Goal: Book appointment/travel/reservation

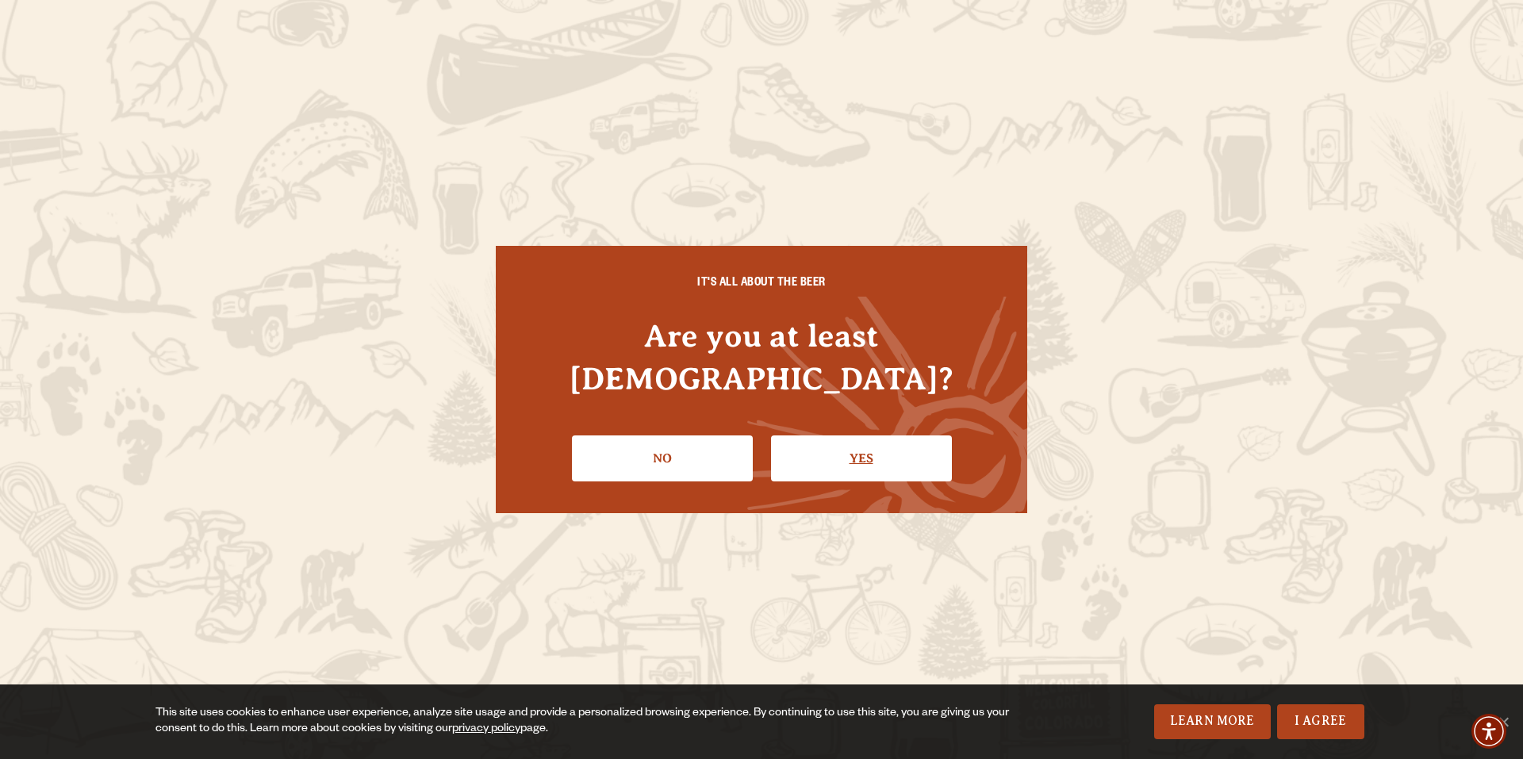
click at [859, 459] on link "Yes" at bounding box center [861, 458] width 181 height 46
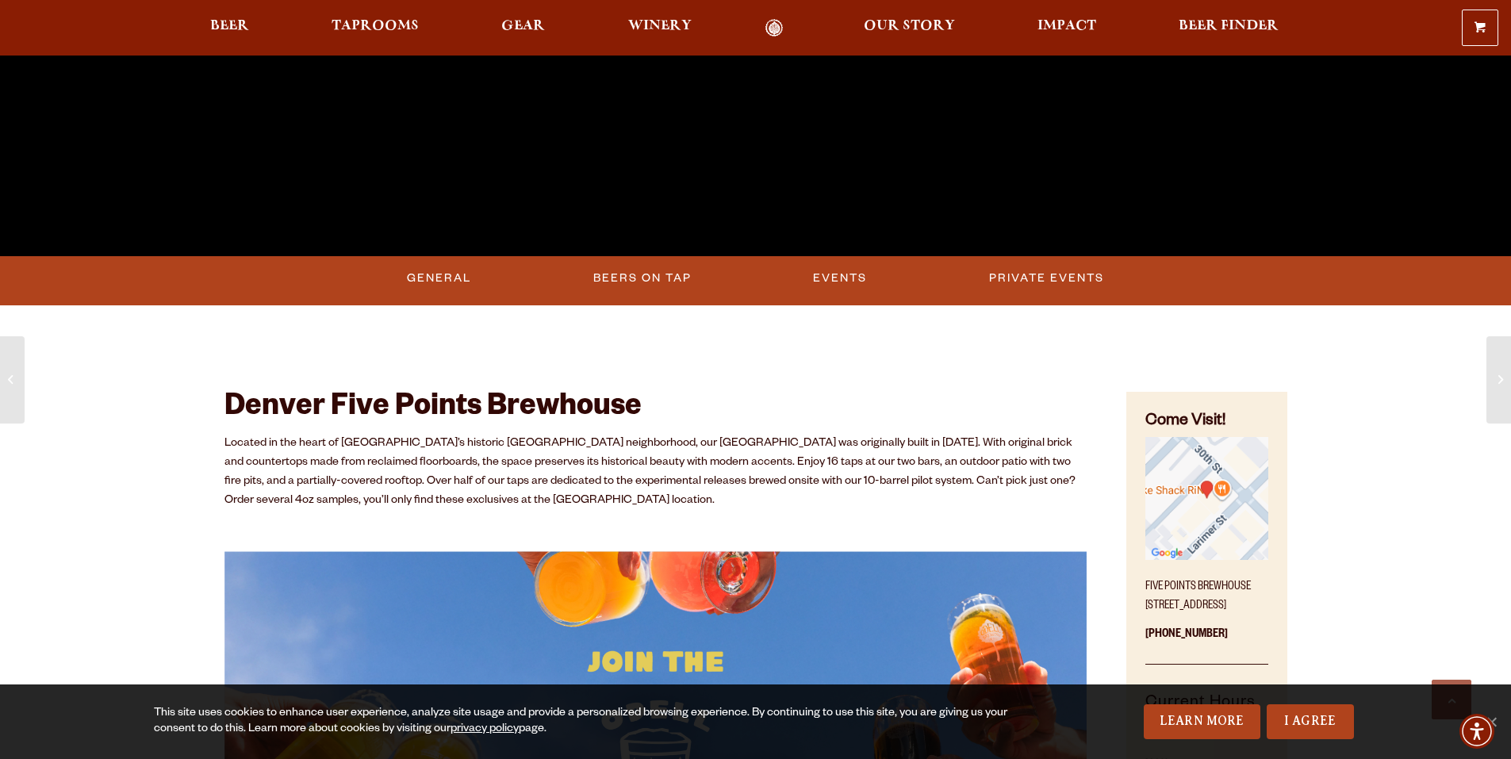
scroll to position [714, 0]
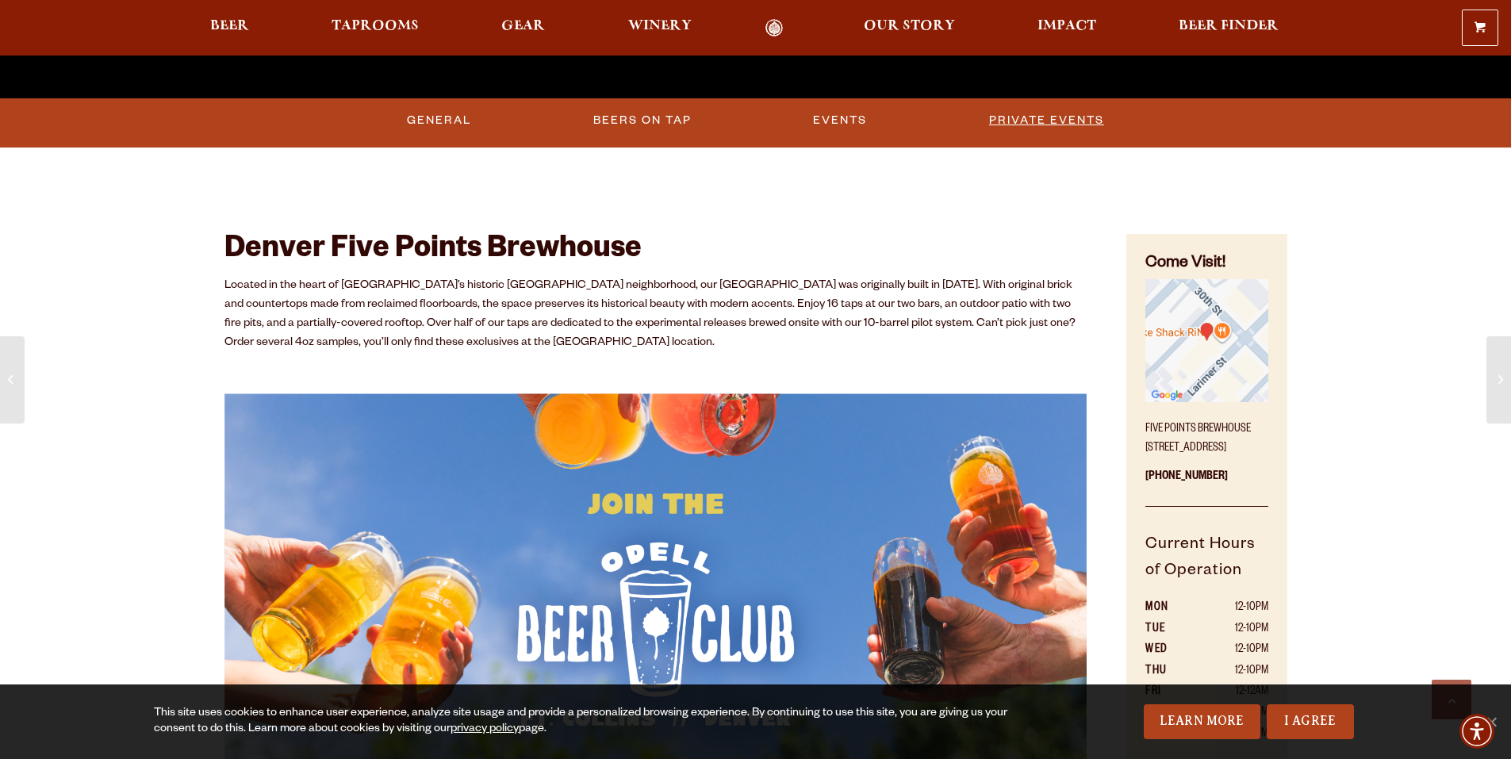
click at [1031, 114] on link "Private Events" at bounding box center [1047, 120] width 128 height 36
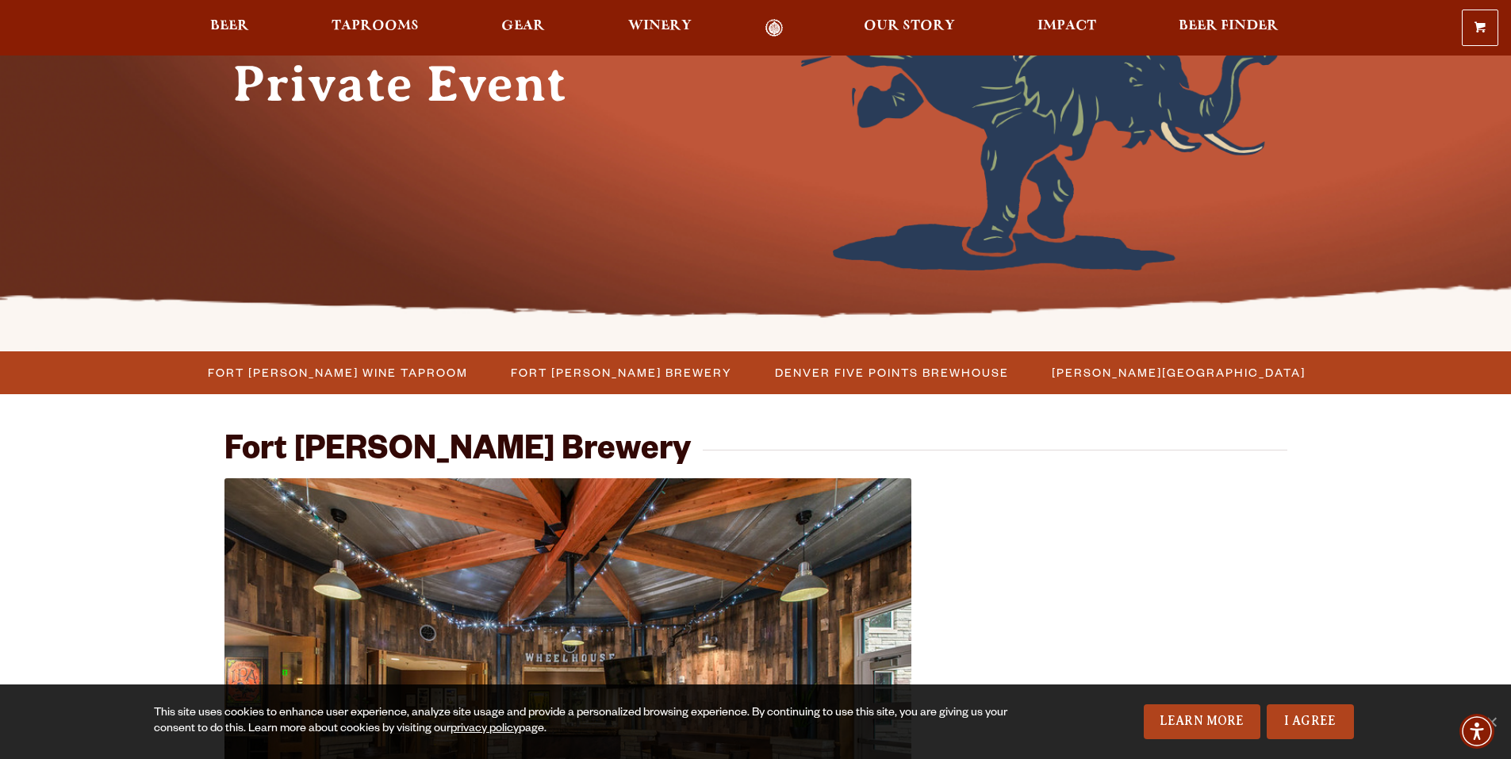
scroll to position [263, 0]
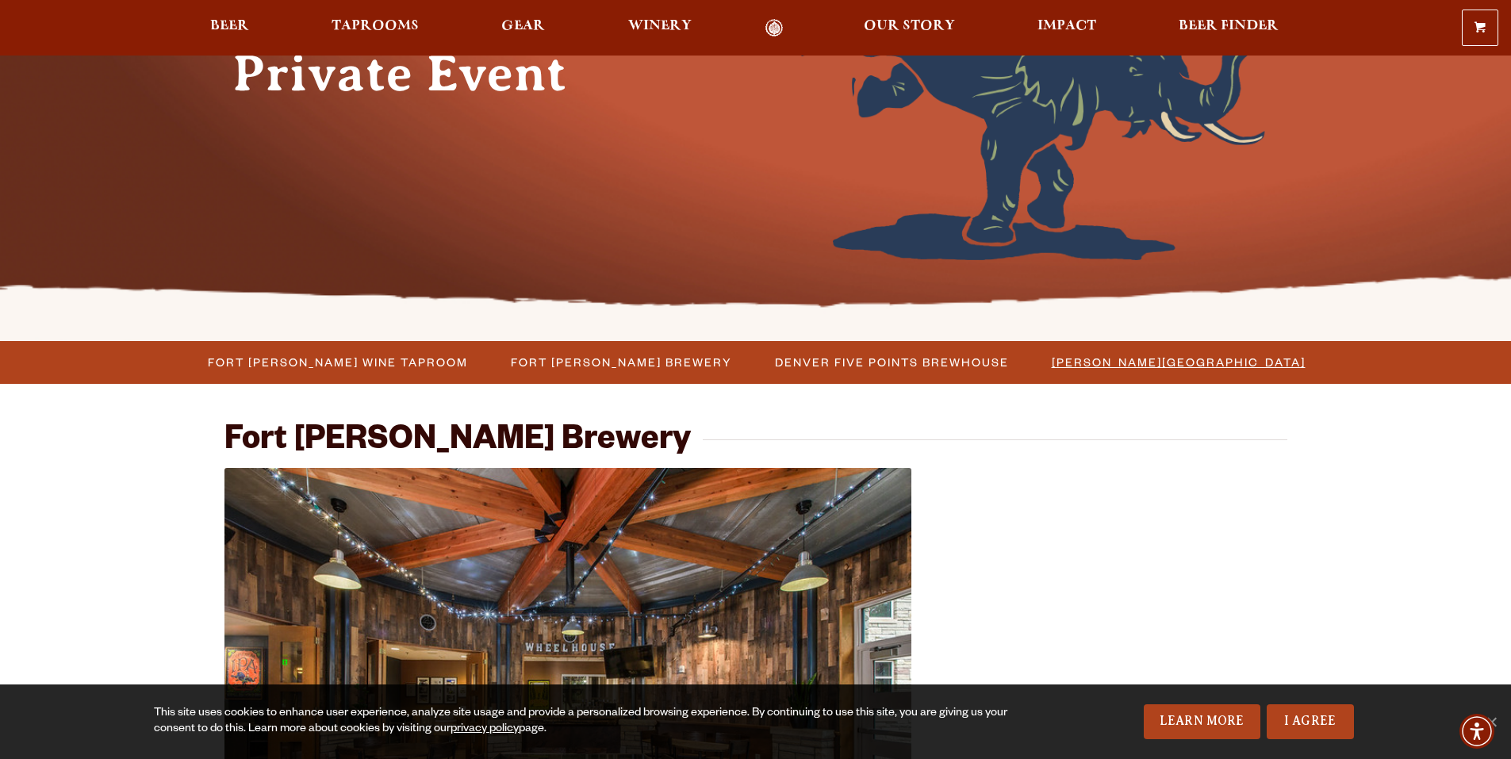
click at [1172, 358] on span "[PERSON_NAME][GEOGRAPHIC_DATA]" at bounding box center [1179, 362] width 254 height 23
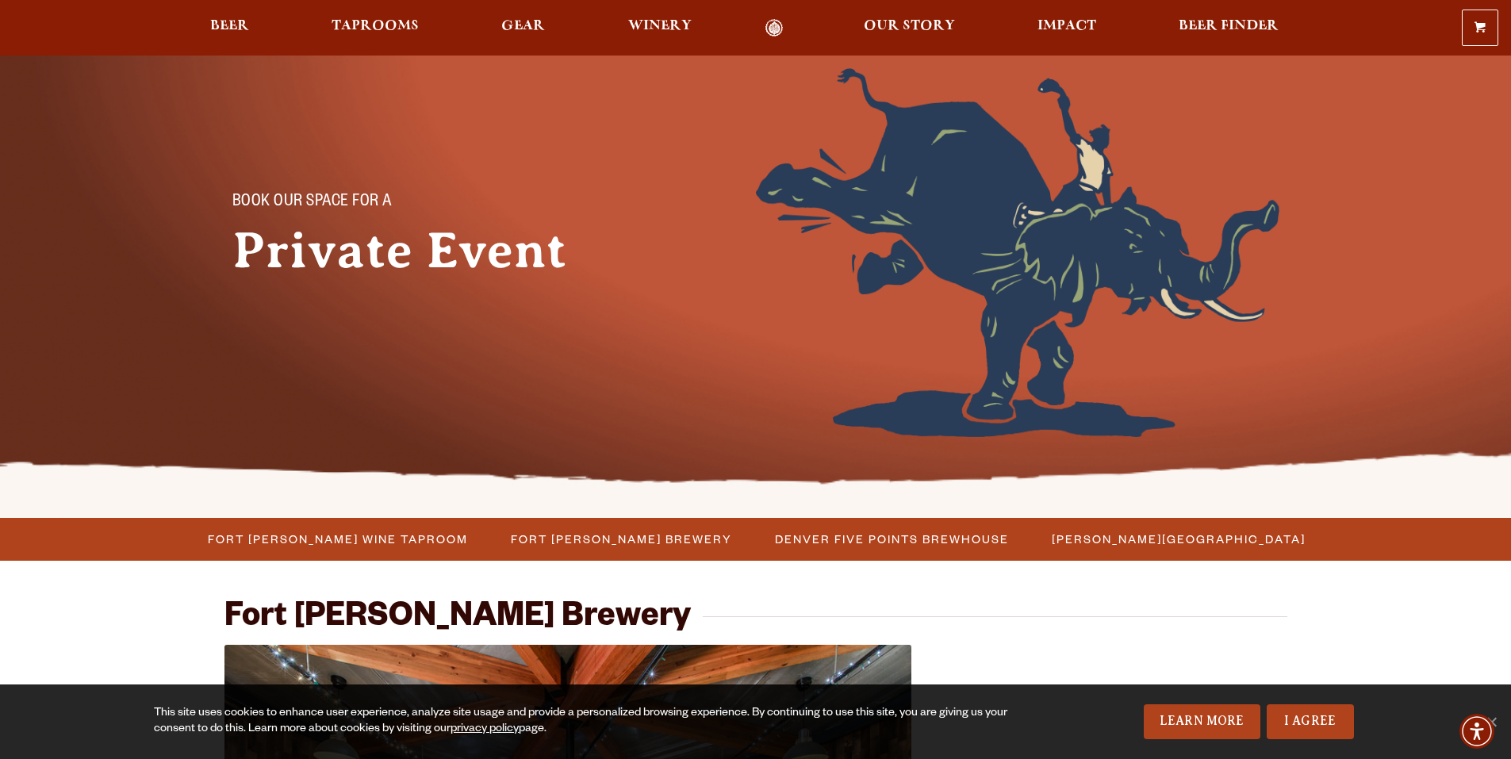
scroll to position [317, 0]
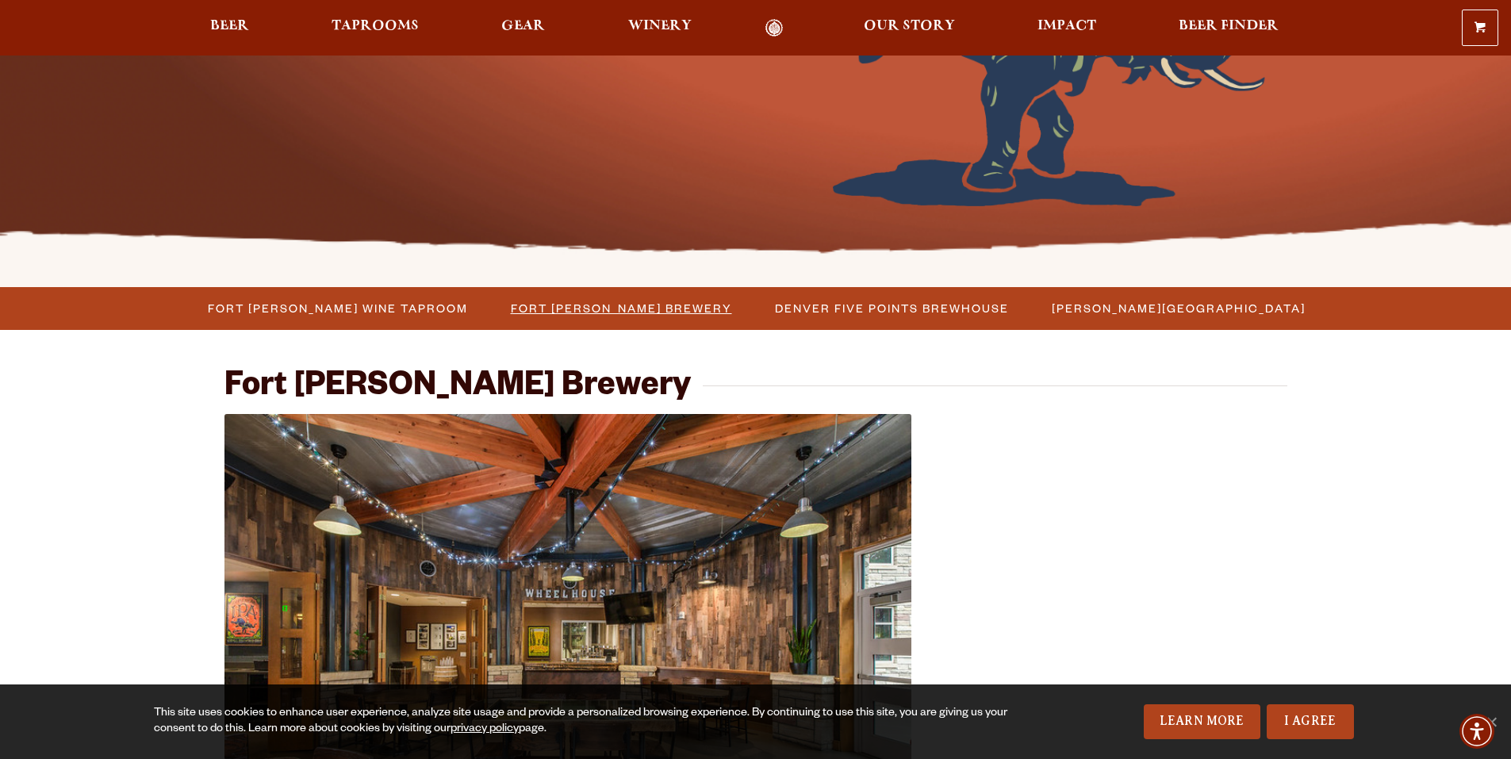
click at [668, 309] on span "Fort [PERSON_NAME] Brewery" at bounding box center [621, 308] width 221 height 23
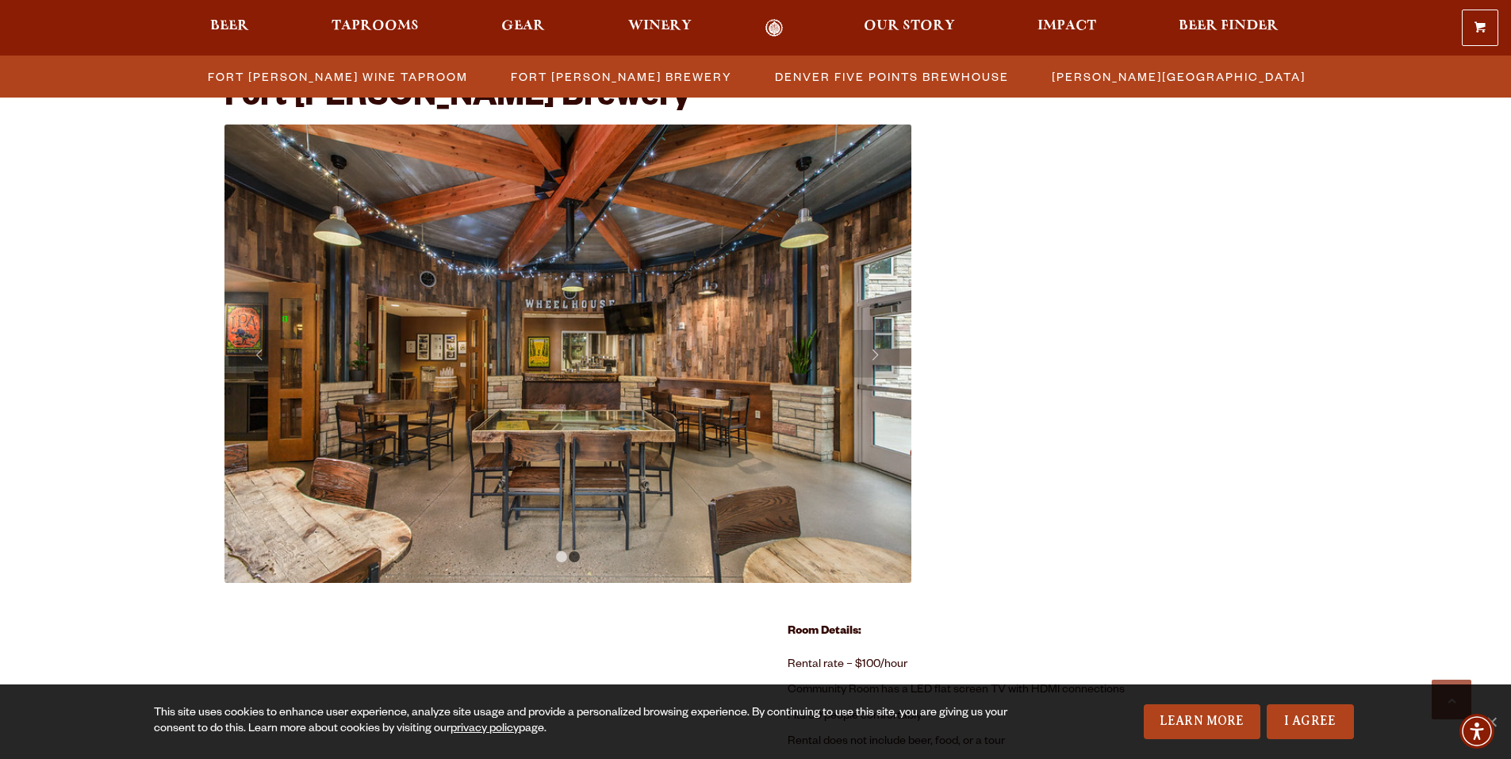
scroll to position [612, 0]
